Goal: Find specific page/section

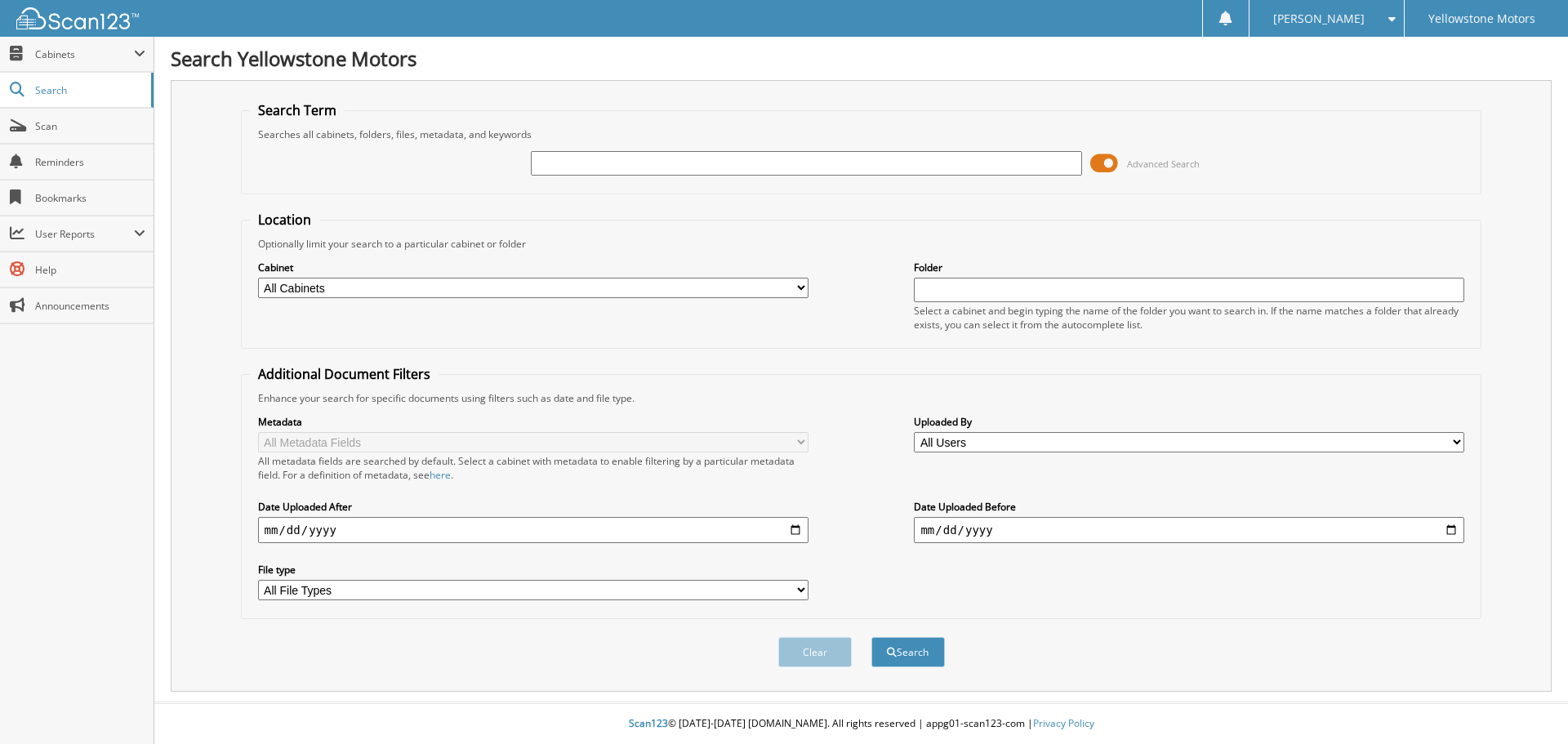
paste input "254437"
type input "254437"
click at [872, 637] on button "Search" at bounding box center [908, 652] width 73 height 30
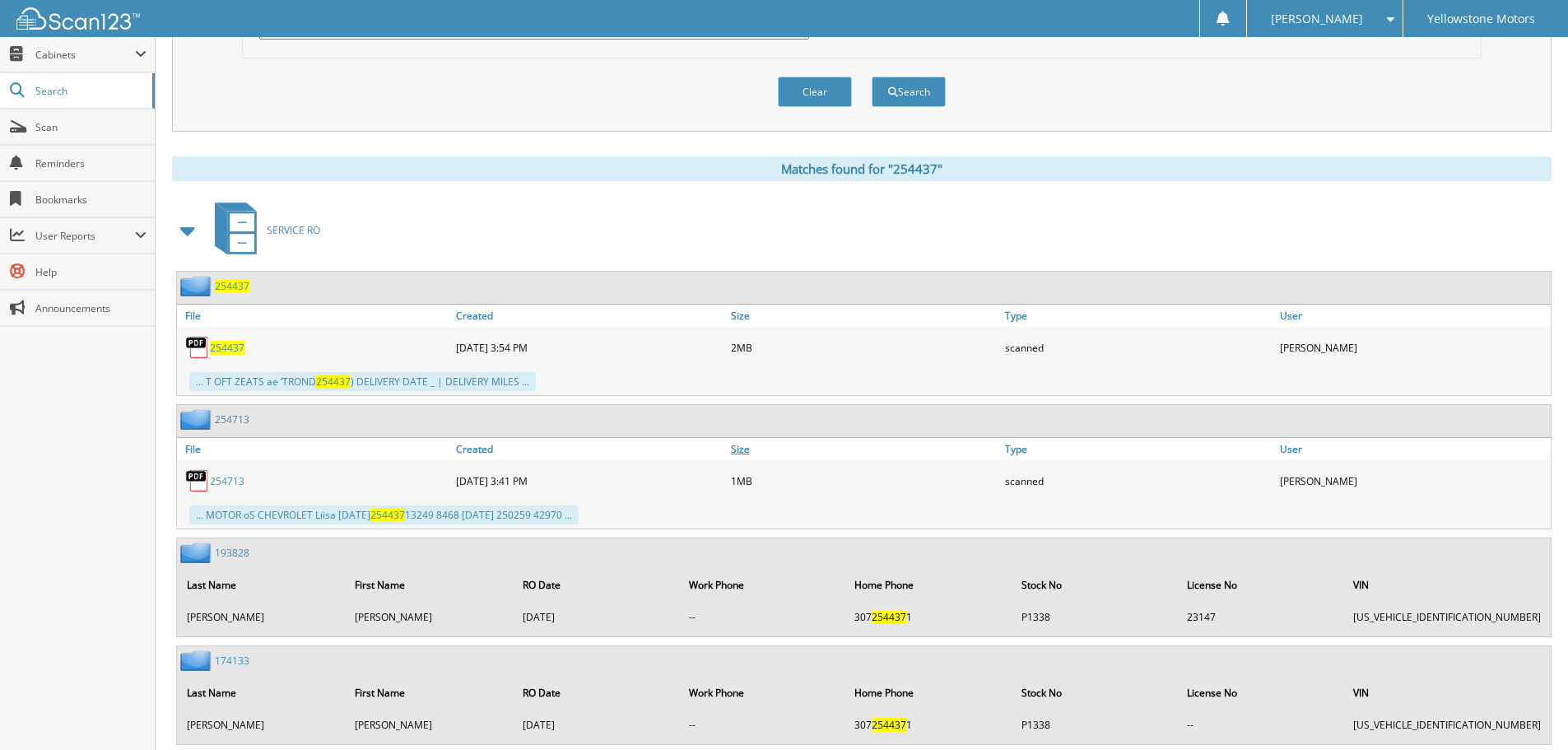
scroll to position [571, 0]
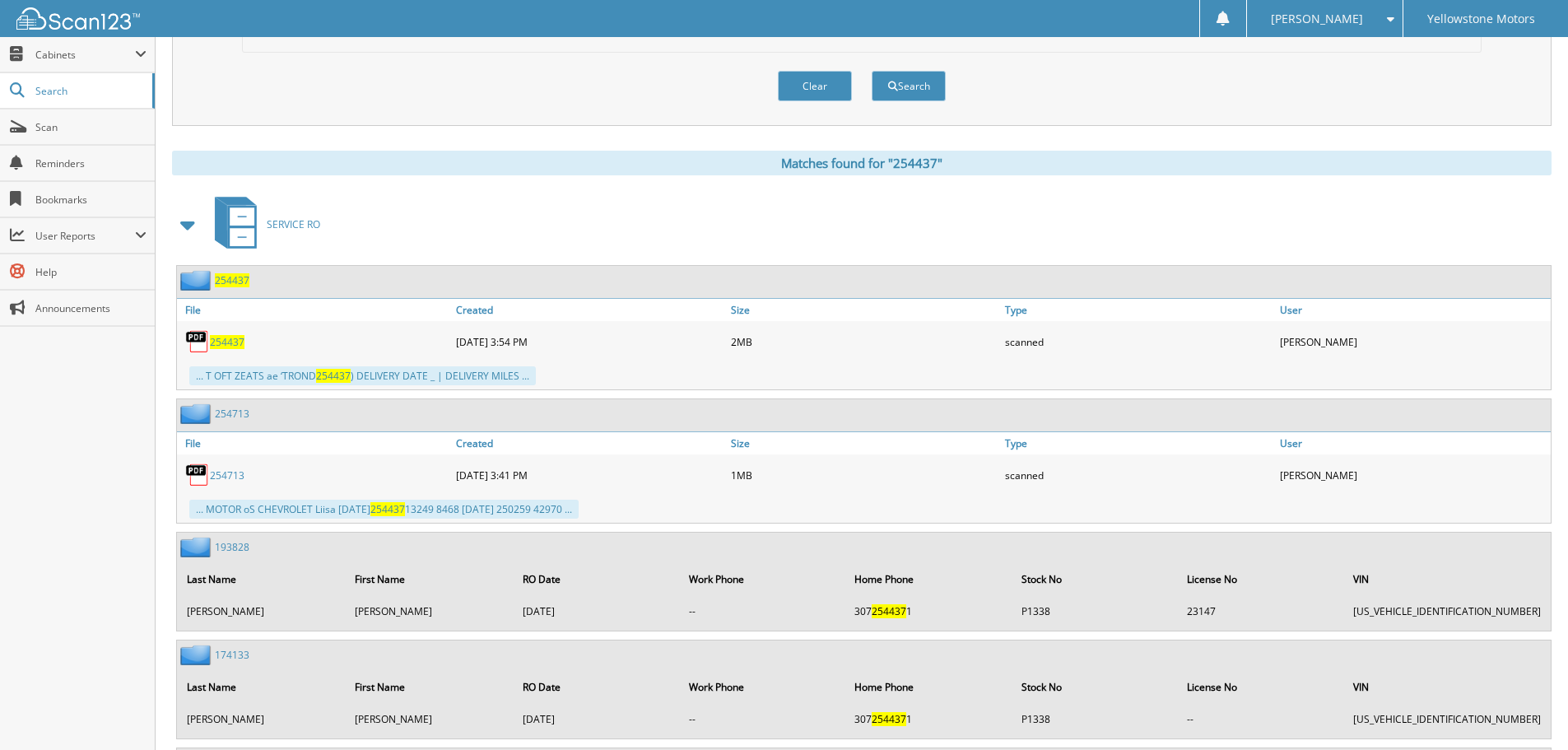
click at [222, 339] on span "254437" at bounding box center [227, 342] width 35 height 14
click at [1246, 29] on div at bounding box center [1223, 18] width 47 height 37
